Goal: Task Accomplishment & Management: Use online tool/utility

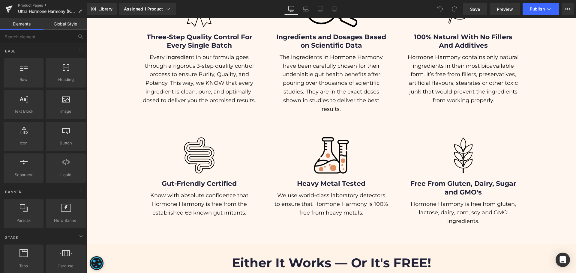
scroll to position [6450, 0]
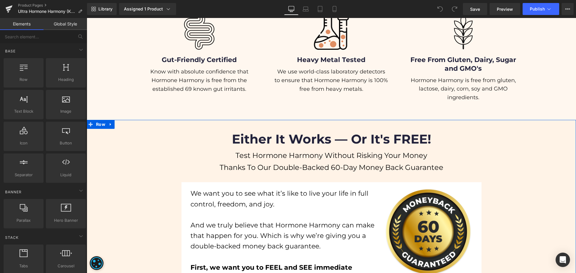
click at [139, 129] on h3 "Either It Works — Or It's FREE!" at bounding box center [331, 139] width 489 height 21
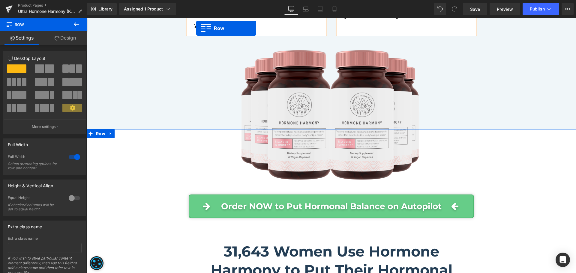
scroll to position [3930, 0]
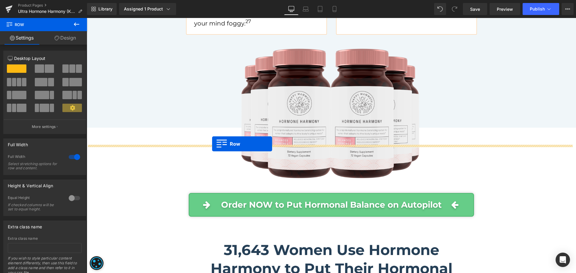
drag, startPoint x: 100, startPoint y: 45, endPoint x: 212, endPoint y: 144, distance: 149.4
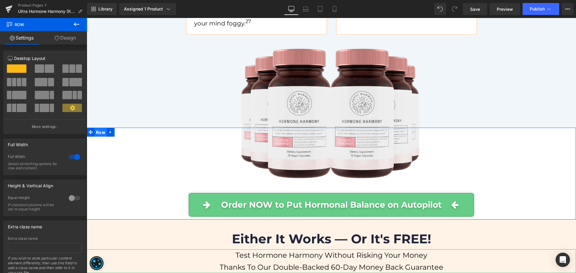
click at [99, 128] on span "Row" at bounding box center [100, 132] width 12 height 9
click at [61, 37] on link "Design" at bounding box center [64, 37] width 43 height 13
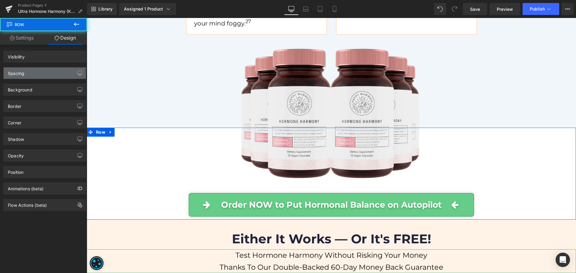
click at [31, 72] on div "Spacing" at bounding box center [45, 72] width 82 height 11
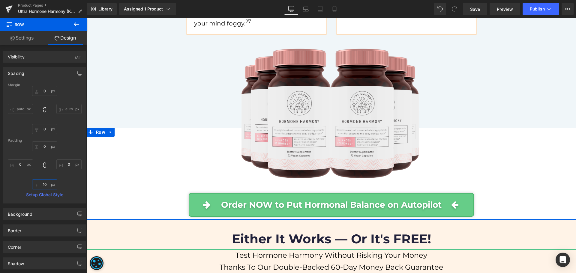
click at [46, 182] on input "text" at bounding box center [44, 185] width 25 height 10
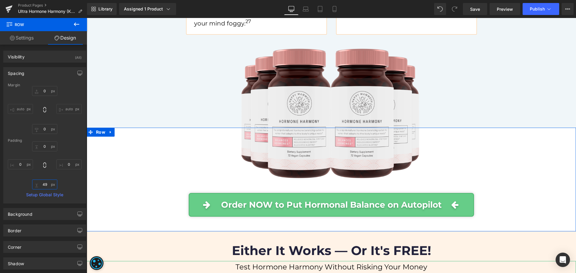
type input "50"
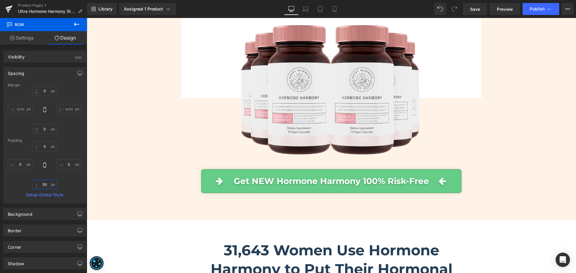
scroll to position [4650, 0]
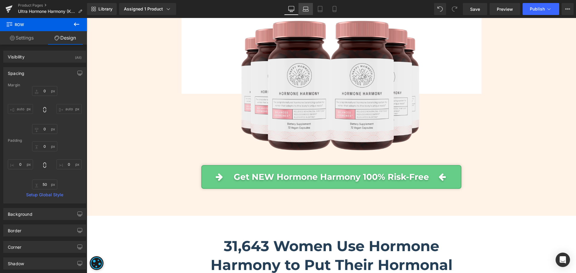
click at [306, 11] on icon at bounding box center [306, 11] width 6 height 2
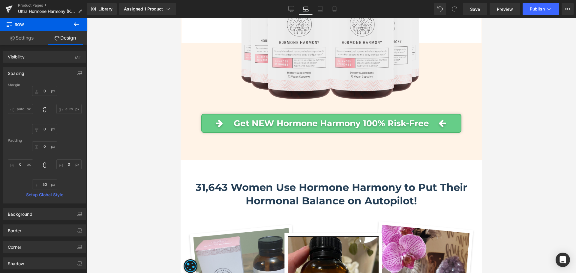
scroll to position [3831, 0]
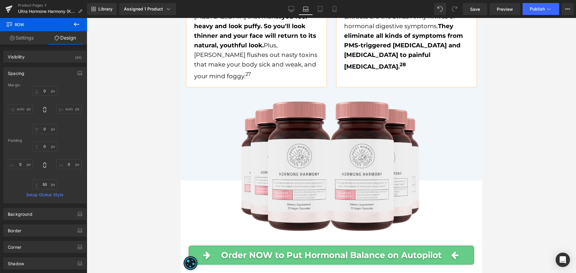
click at [115, 112] on div at bounding box center [331, 145] width 489 height 255
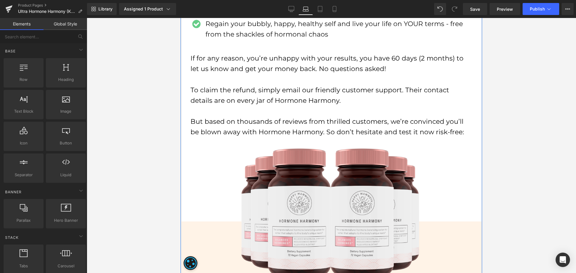
scroll to position [4521, 0]
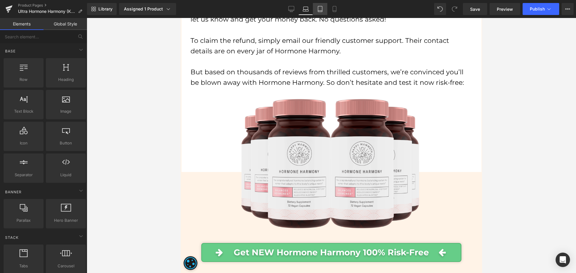
click at [318, 12] on icon at bounding box center [320, 9] width 6 height 6
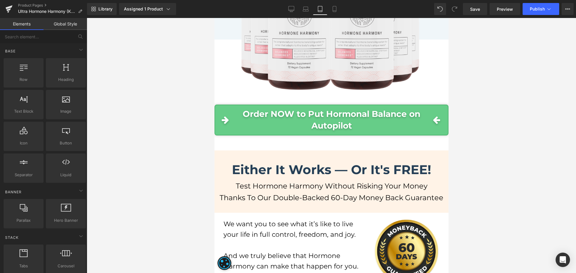
scroll to position [3940, 0]
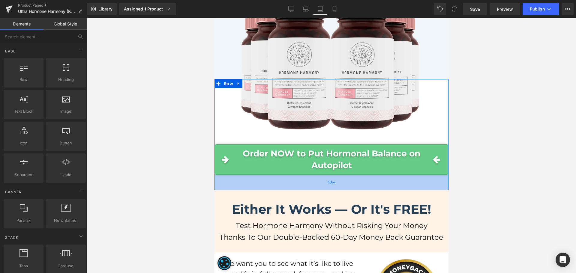
click at [251, 175] on div "50px" at bounding box center [331, 182] width 234 height 15
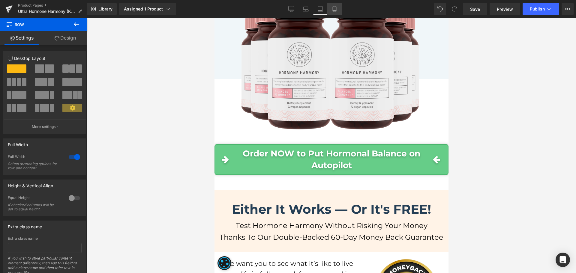
click at [331, 11] on icon at bounding box center [334, 9] width 6 height 6
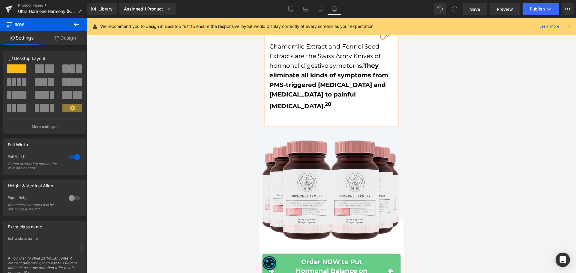
scroll to position [5239, 0]
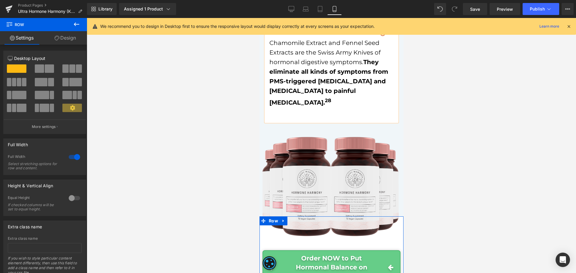
drag, startPoint x: 293, startPoint y: 149, endPoint x: 293, endPoint y: 143, distance: 6.0
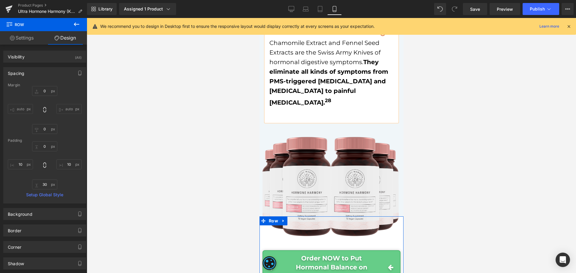
drag, startPoint x: 348, startPoint y: 145, endPoint x: 349, endPoint y: 148, distance: 3.2
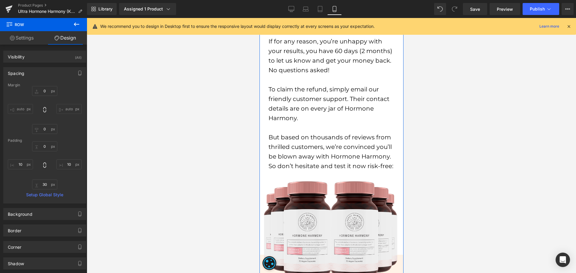
scroll to position [6199, 0]
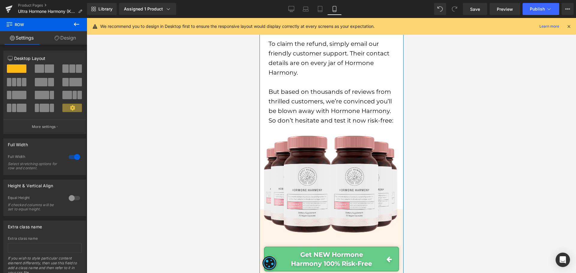
drag, startPoint x: 332, startPoint y: 138, endPoint x: 338, endPoint y: 125, distance: 14.9
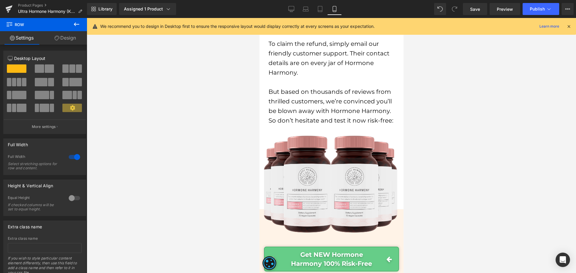
drag, startPoint x: 324, startPoint y: 139, endPoint x: 328, endPoint y: 127, distance: 12.7
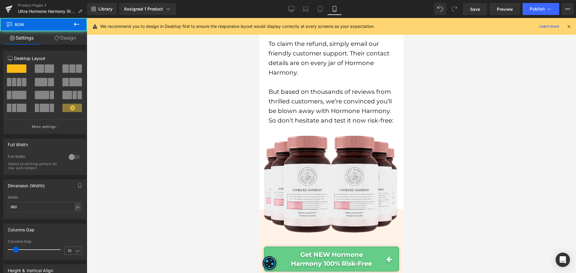
drag, startPoint x: 330, startPoint y: 137, endPoint x: 760, endPoint y: 145, distance: 429.7
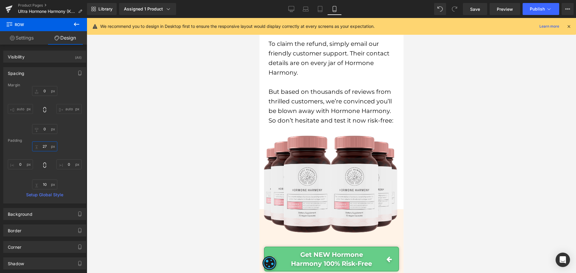
click at [43, 148] on input "text" at bounding box center [44, 147] width 25 height 10
type input "35"
click at [532, 8] on span "Publish" at bounding box center [537, 9] width 15 height 5
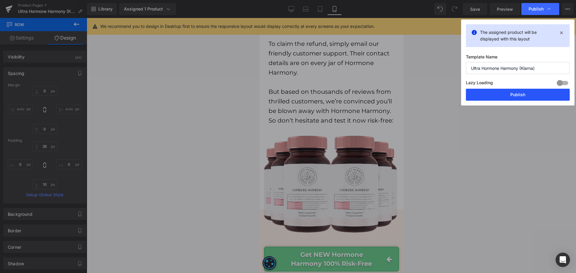
drag, startPoint x: 515, startPoint y: 97, endPoint x: 96, endPoint y: 233, distance: 440.9
click at [515, 97] on button "Publish" at bounding box center [518, 95] width 104 height 12
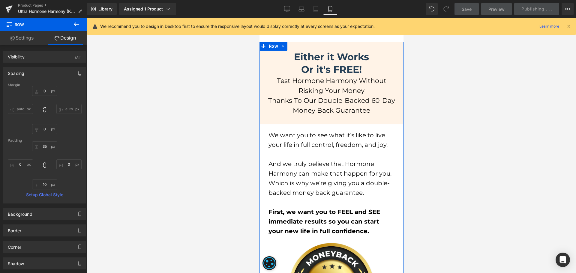
scroll to position [5509, 0]
